Goal: Transaction & Acquisition: Book appointment/travel/reservation

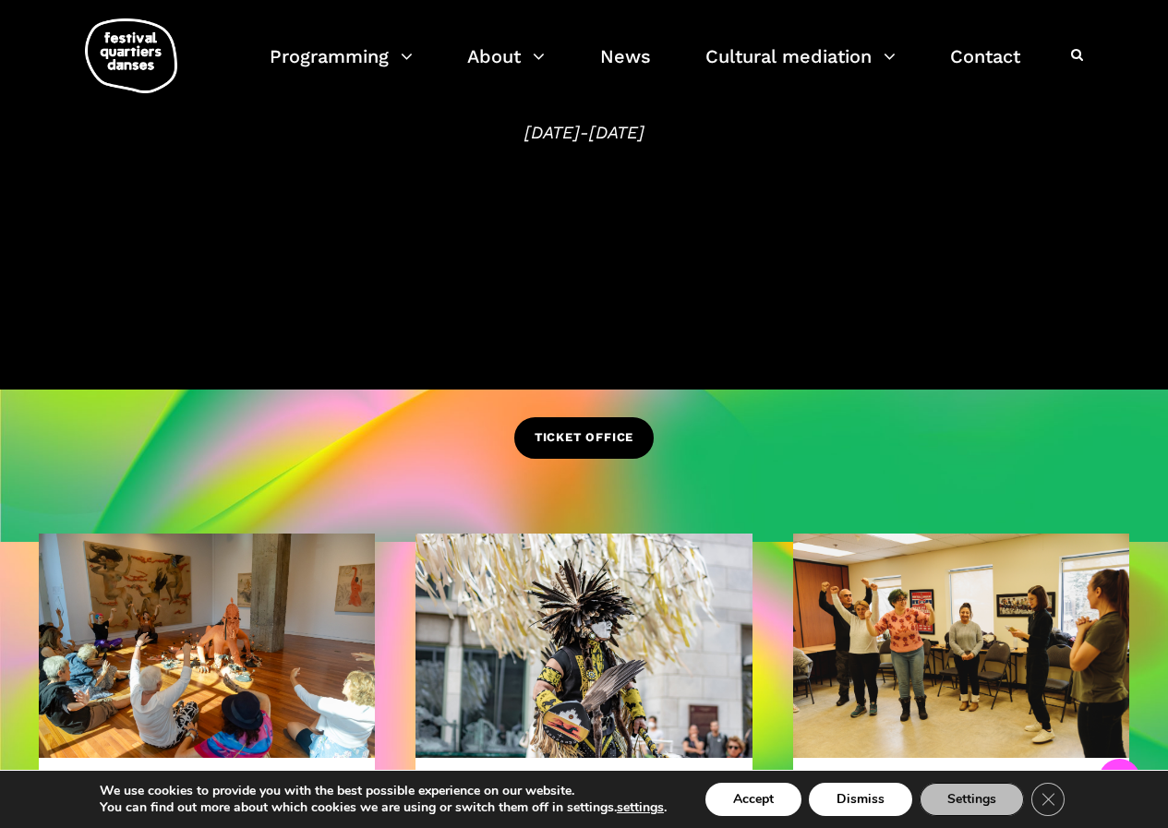
scroll to position [185, 0]
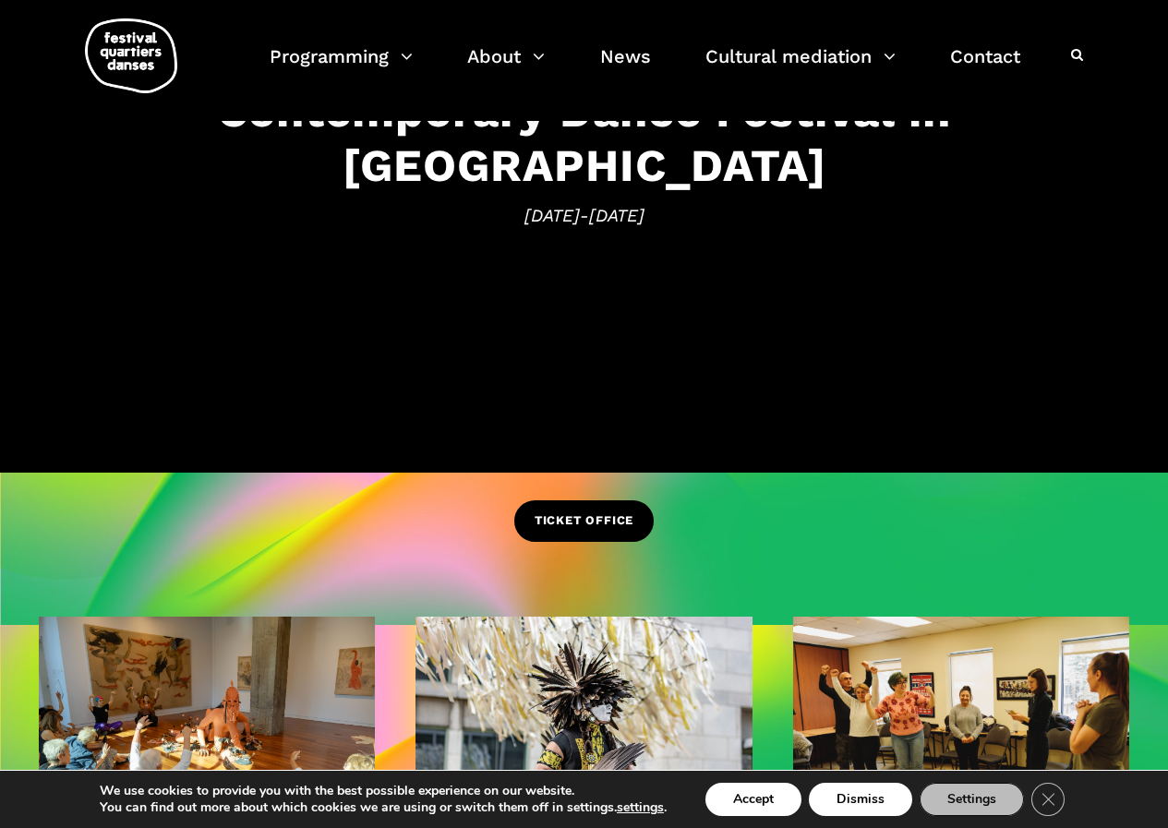
click at [575, 520] on font "TICKET OFFICE" at bounding box center [583, 520] width 99 height 14
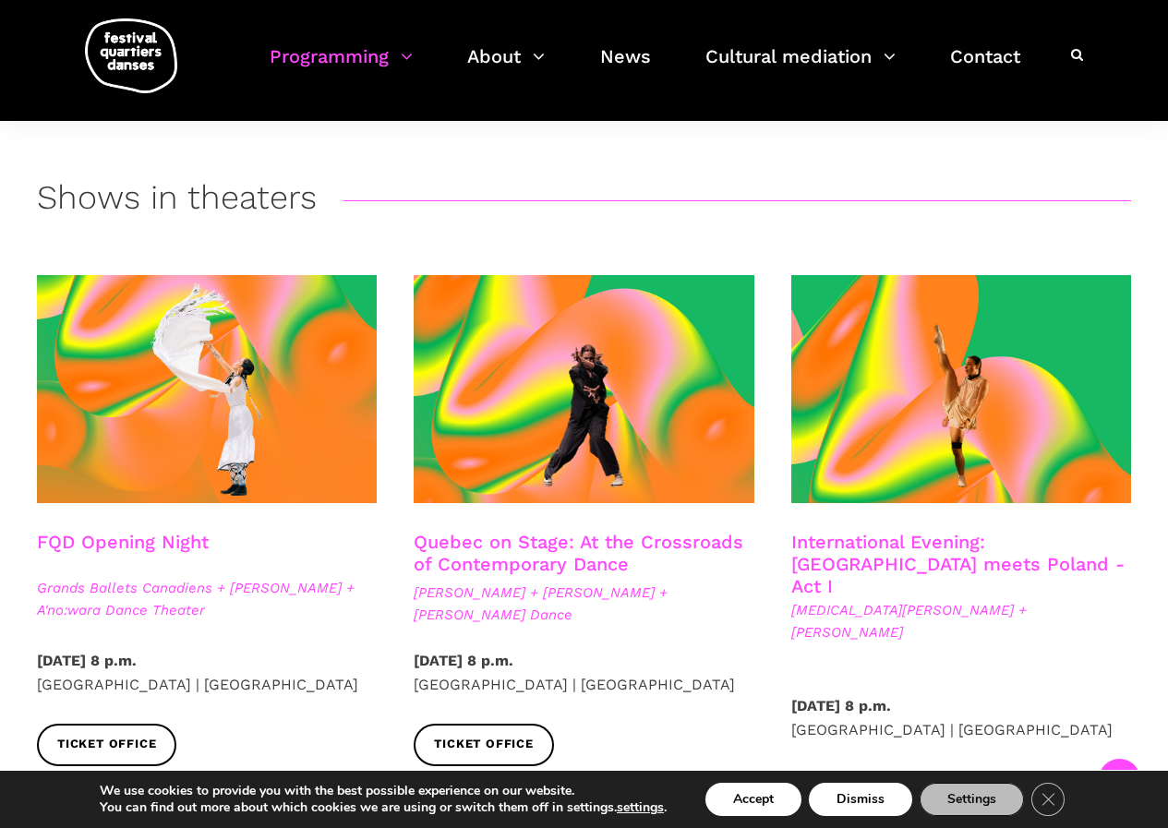
scroll to position [277, 0]
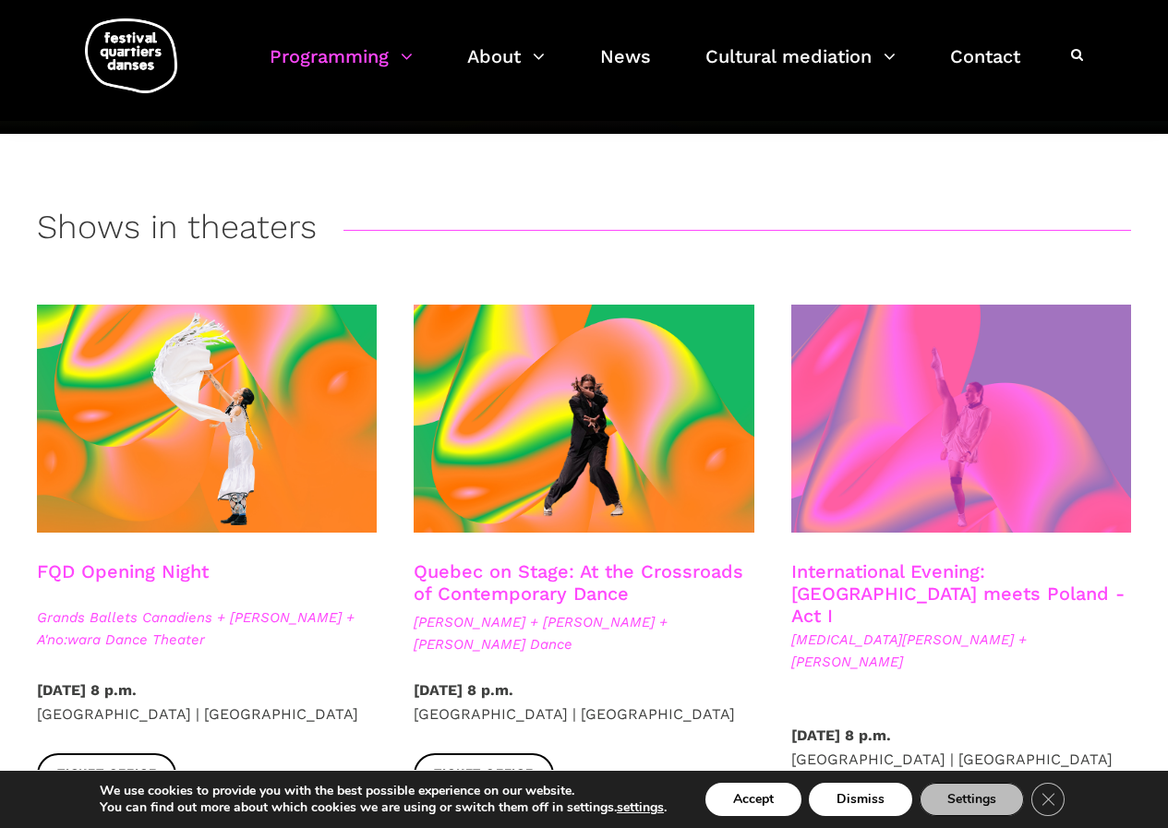
click at [956, 384] on span at bounding box center [961, 419] width 340 height 228
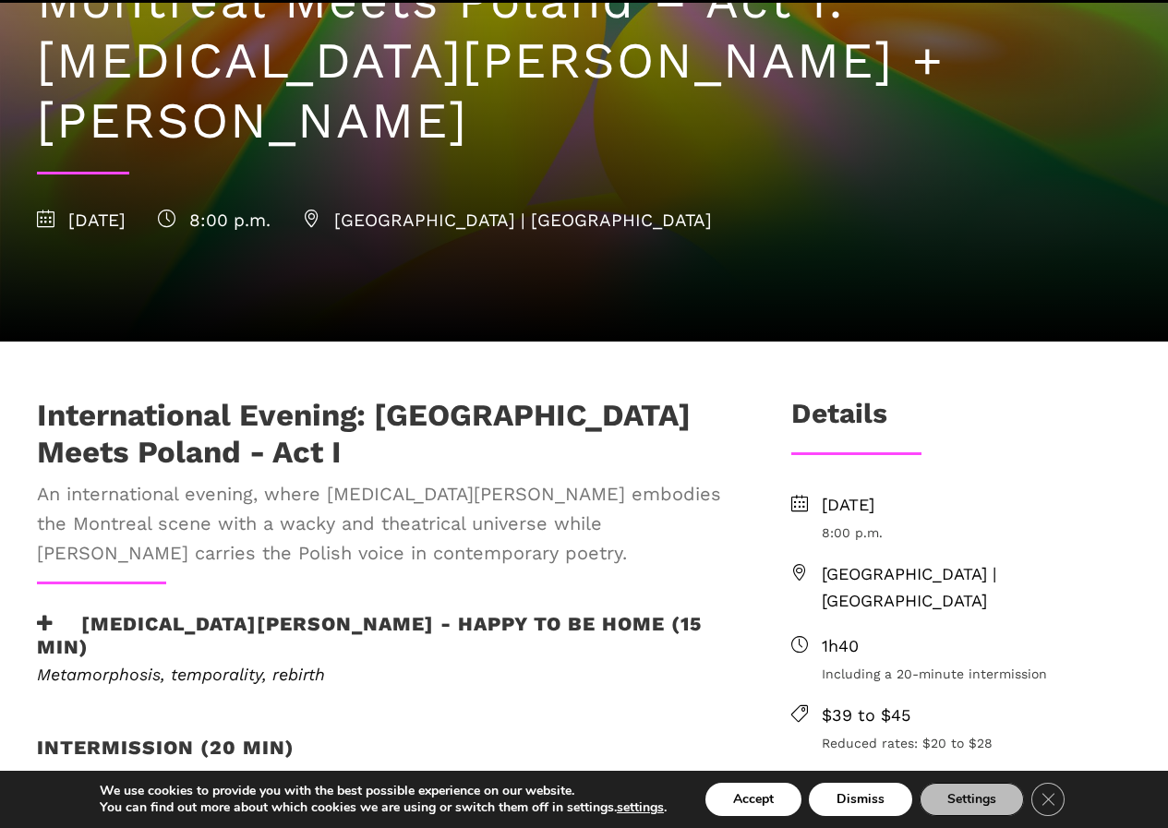
scroll to position [277, 0]
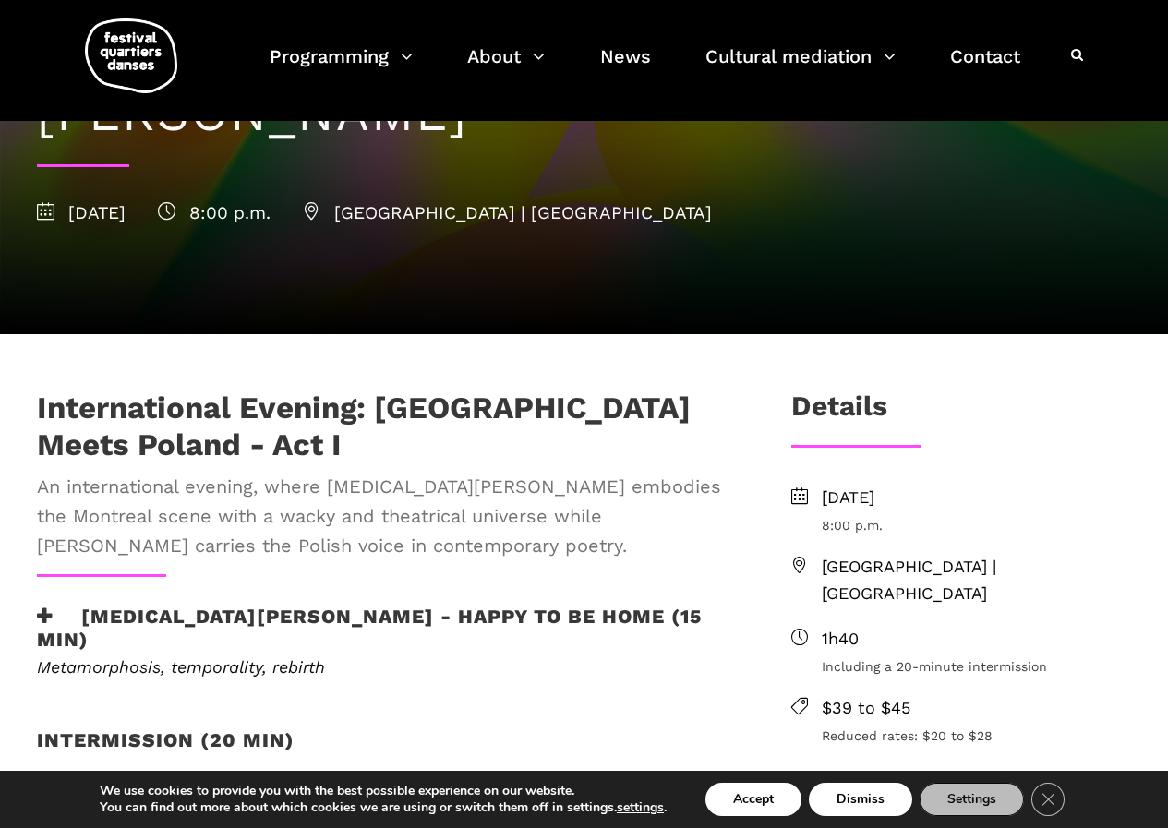
click at [221, 605] on font "[MEDICAL_DATA][PERSON_NAME] - Happy to be home (15 min)" at bounding box center [369, 628] width 665 height 46
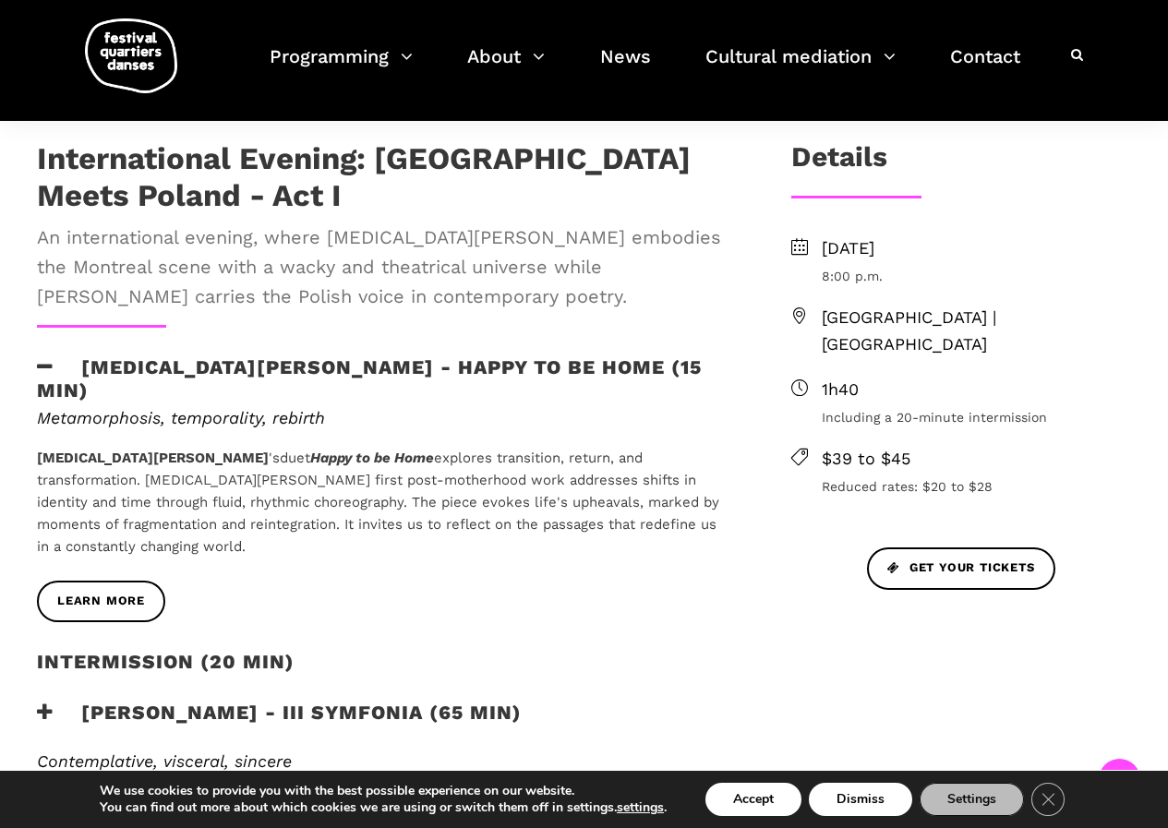
scroll to position [554, 0]
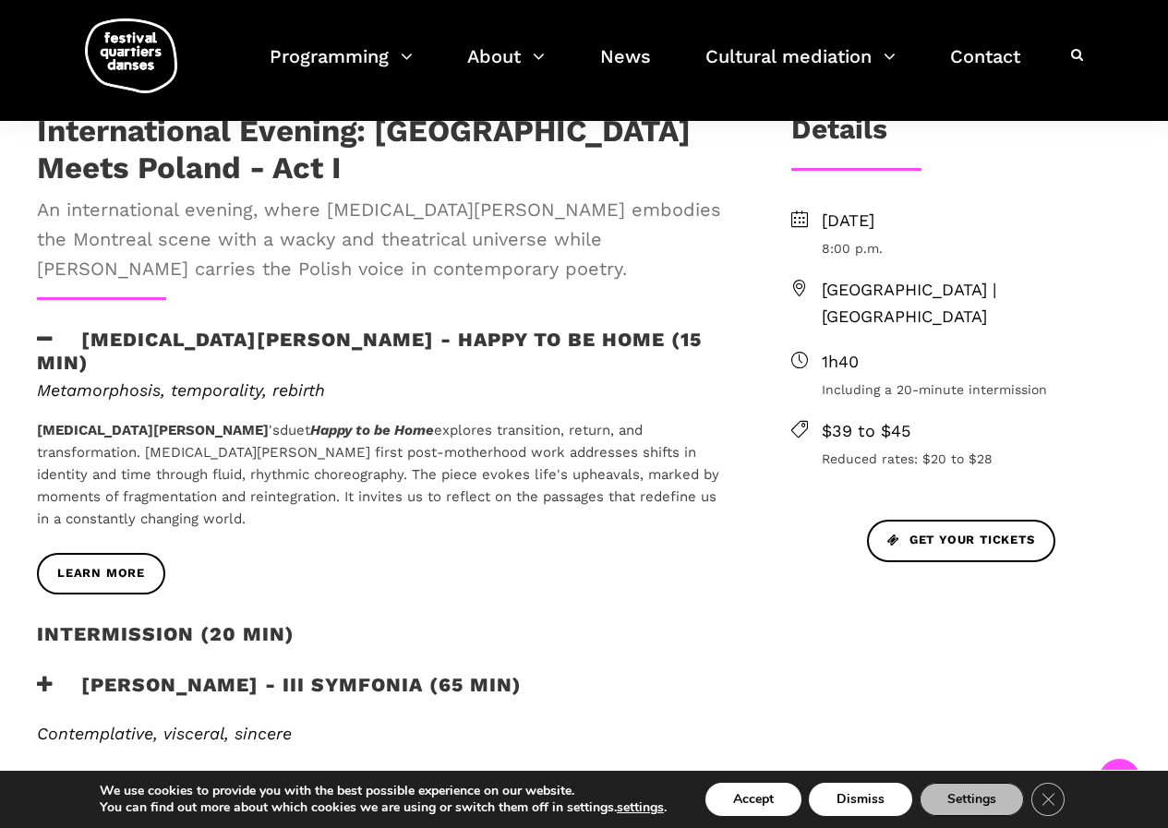
click at [218, 673] on font "[PERSON_NAME] - III Symfonia (65 min)" at bounding box center [301, 684] width 440 height 23
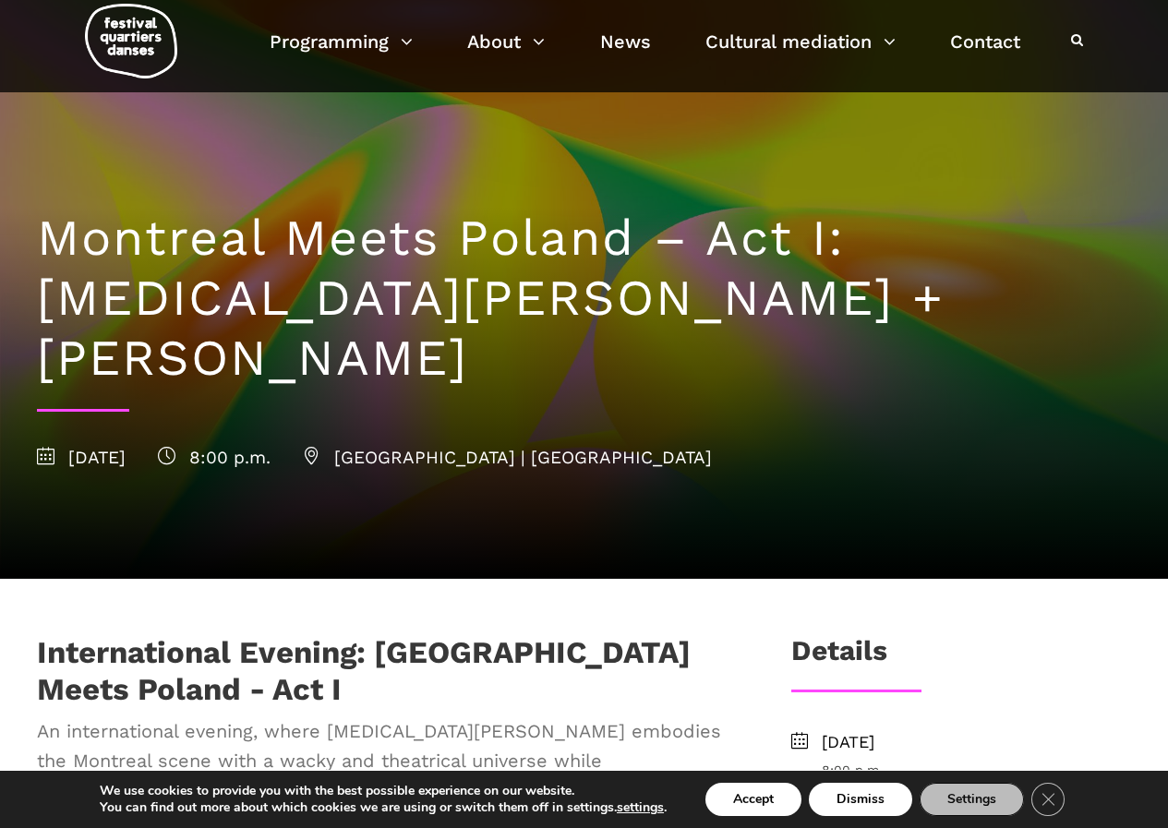
scroll to position [0, 0]
